Goal: Task Accomplishment & Management: Manage account settings

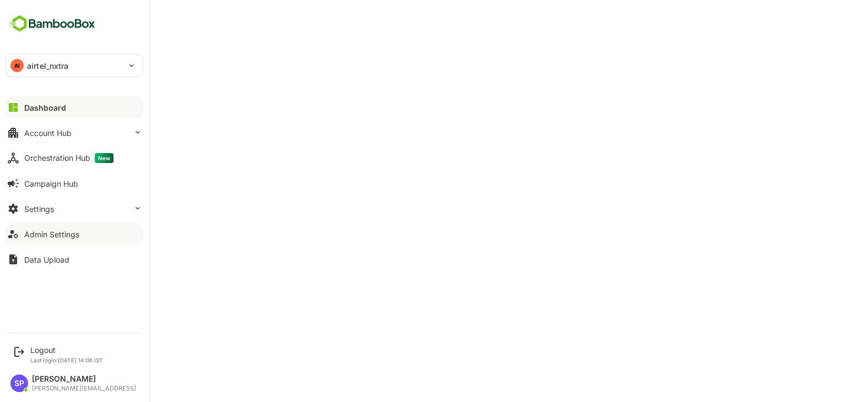
click at [56, 234] on div "Admin Settings" at bounding box center [51, 234] width 55 height 9
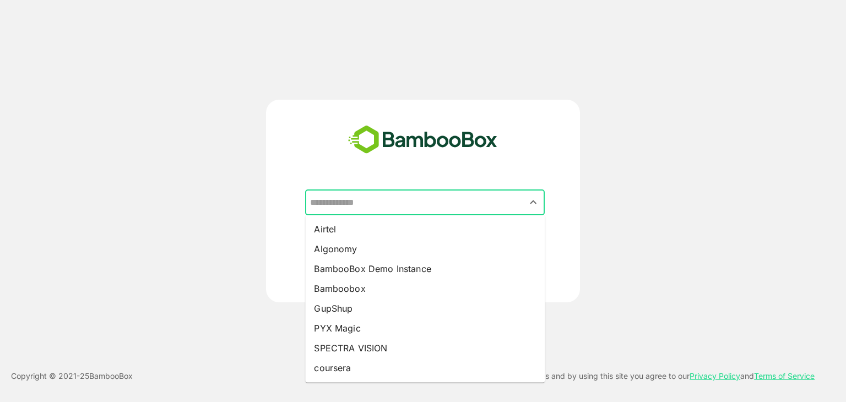
click at [359, 210] on input "text" at bounding box center [424, 202] width 235 height 21
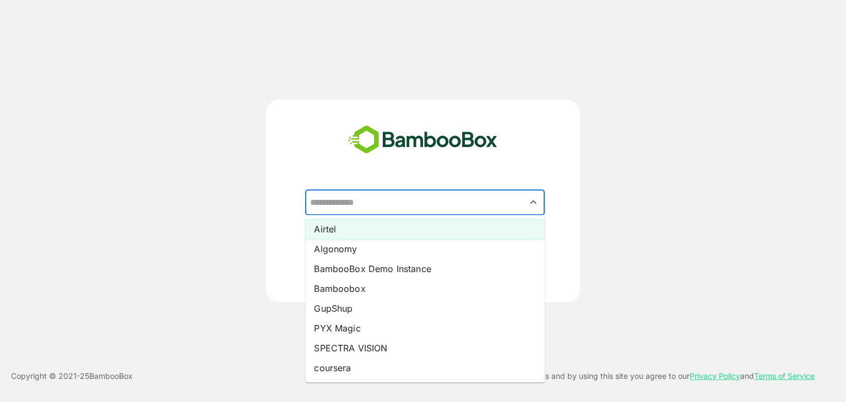
click at [352, 229] on li "Airtel" at bounding box center [425, 229] width 240 height 20
type input "******"
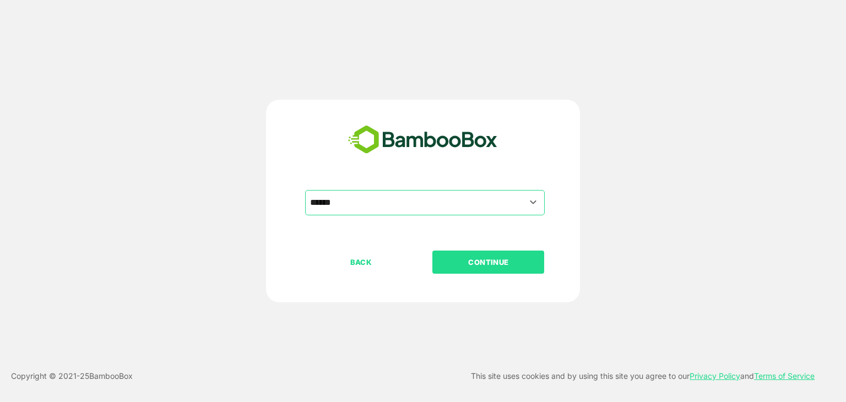
click at [498, 260] on p "CONTINUE" at bounding box center [489, 262] width 110 height 12
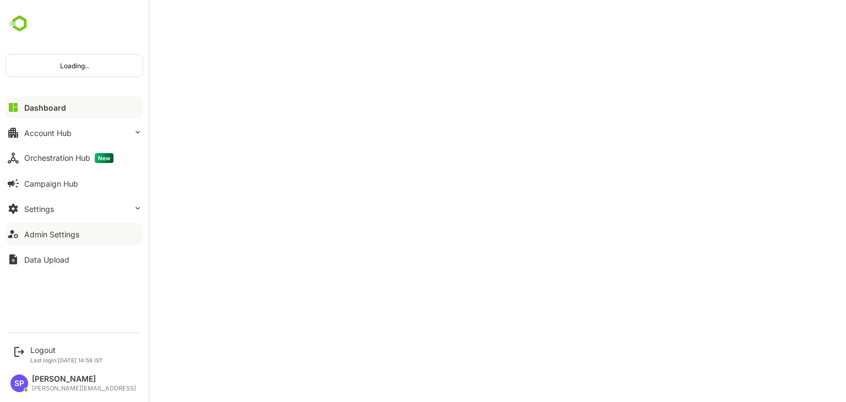
click at [42, 241] on button "Admin Settings" at bounding box center [75, 234] width 138 height 22
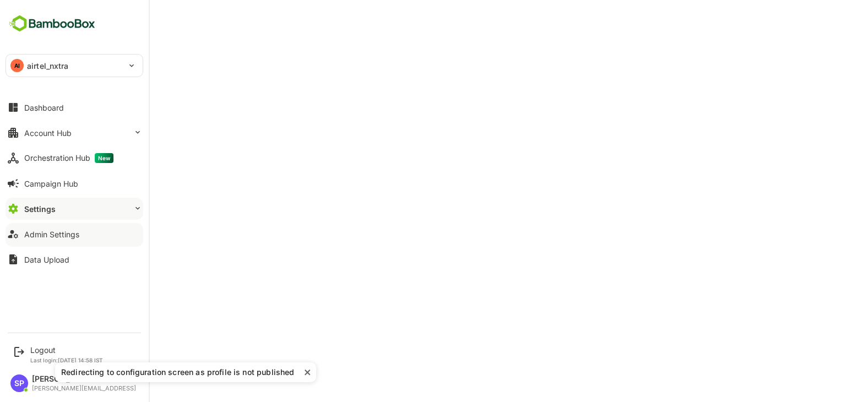
click at [57, 234] on div "Admin Settings" at bounding box center [51, 234] width 55 height 9
